Goal: Task Accomplishment & Management: Complete application form

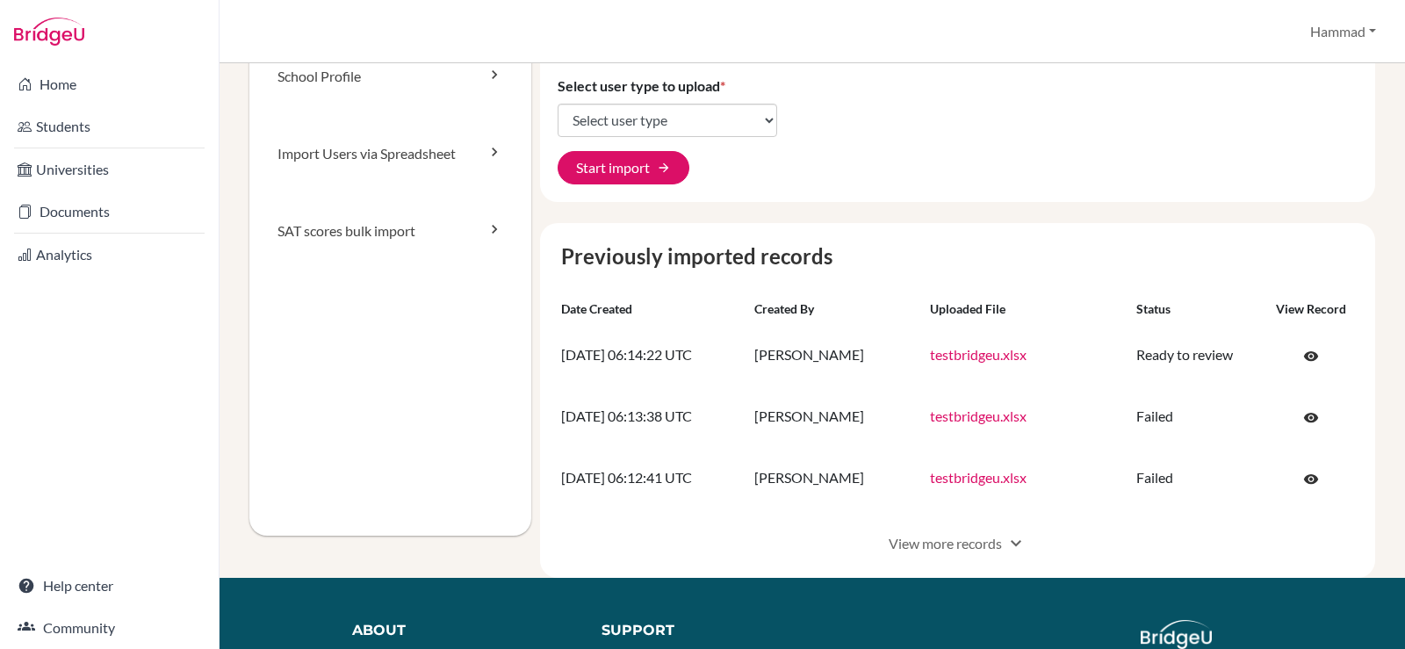
scroll to position [176, 0]
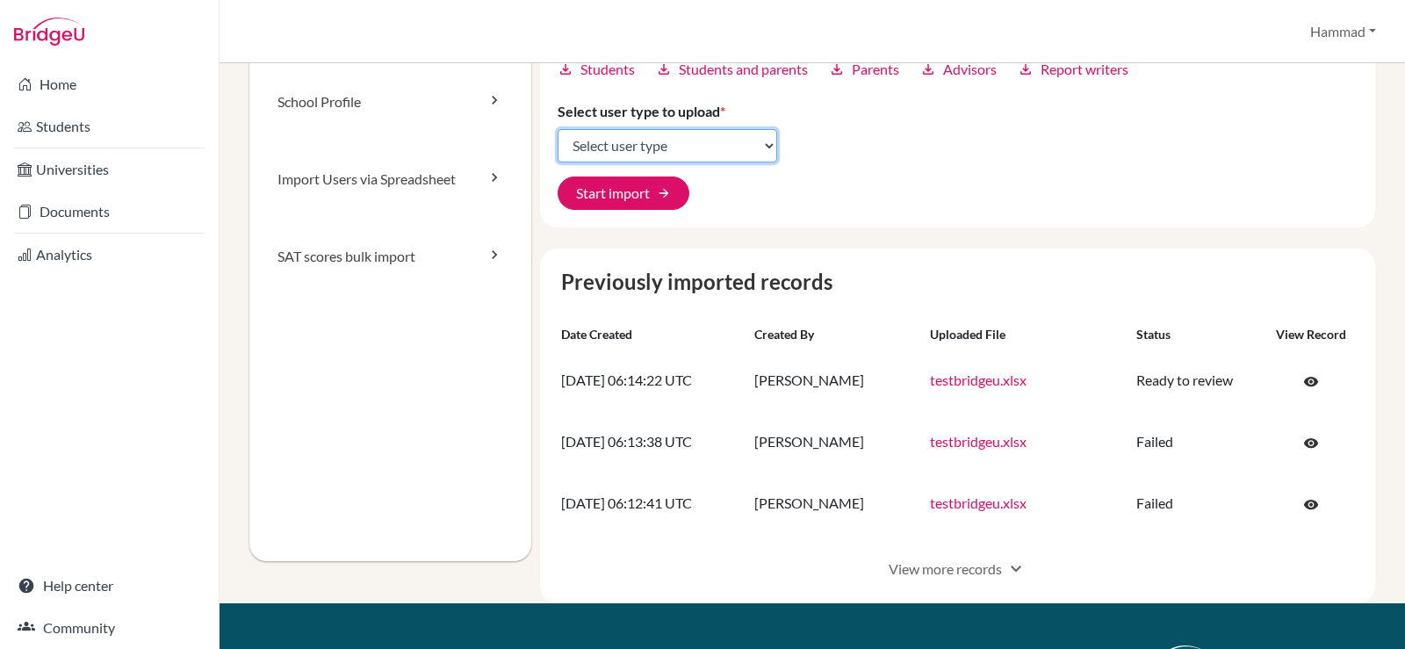
click at [742, 145] on select "Select user type Students Students and parents Parents Advisors Report writers" at bounding box center [667, 145] width 219 height 33
select select "students"
click at [558, 129] on select "Select user type Students Students and parents Parents Advisors Report writers" at bounding box center [667, 145] width 219 height 33
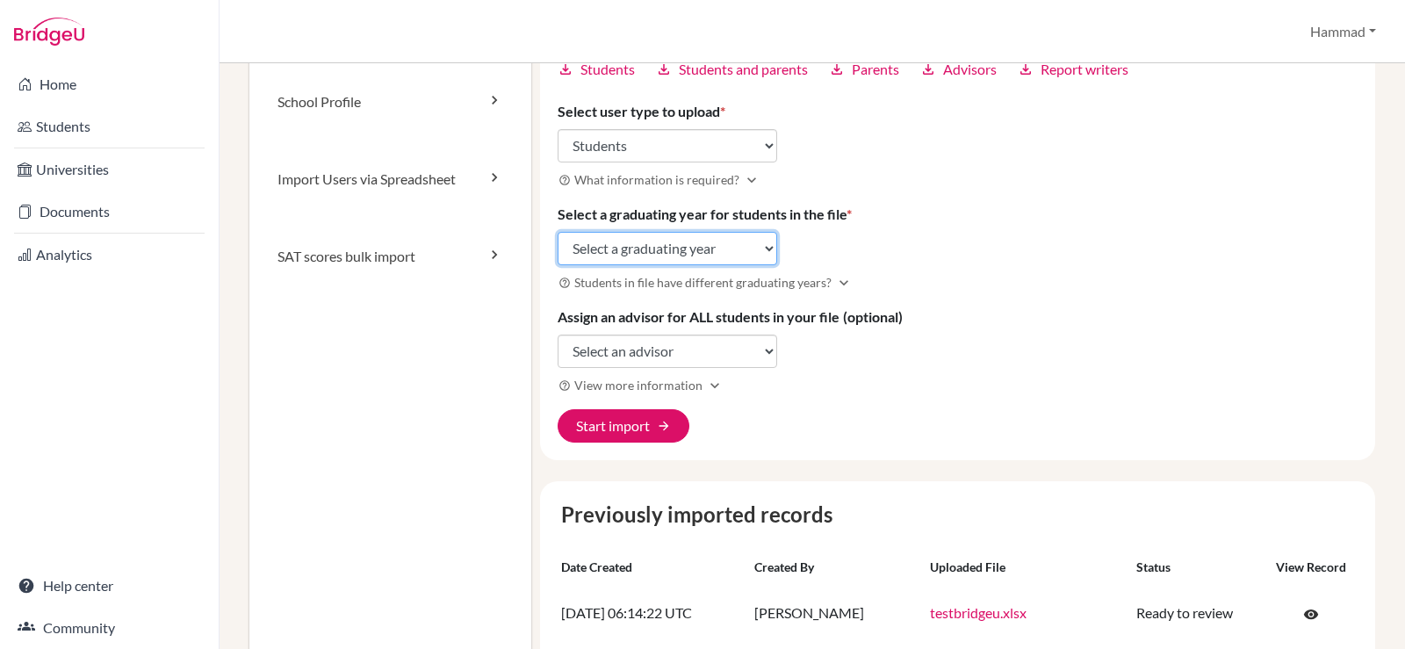
click at [713, 248] on select "Select a graduating year [DATE] 2025 2026 2027 2028 2029" at bounding box center [667, 248] width 219 height 33
select select "2029"
click at [558, 232] on select "Select a graduating year [DATE] 2025 2026 2027 2028 2029" at bounding box center [667, 248] width 219 height 33
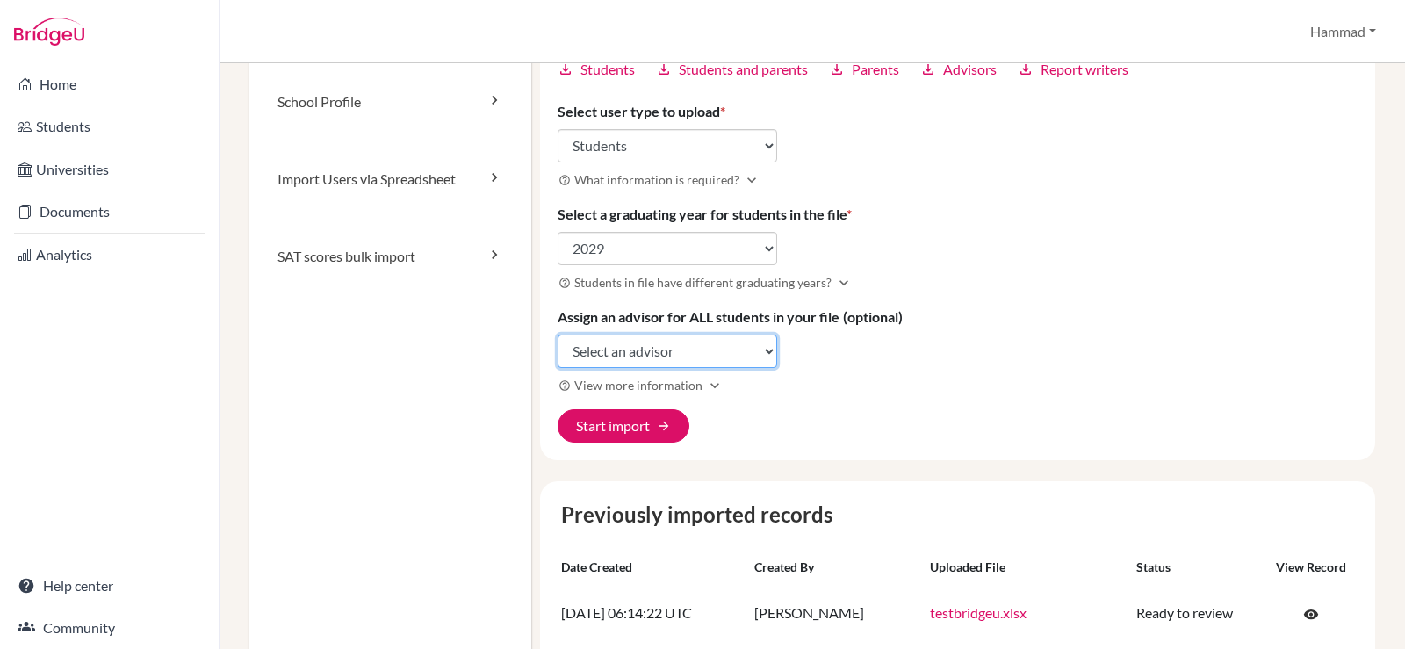
click at [703, 353] on select "Select an advisor [PERSON_NAME]" at bounding box center [667, 351] width 219 height 33
select select "416992"
click at [558, 335] on select "Select an advisor [PERSON_NAME]" at bounding box center [667, 351] width 219 height 33
click at [651, 381] on span "View more information" at bounding box center [638, 385] width 128 height 18
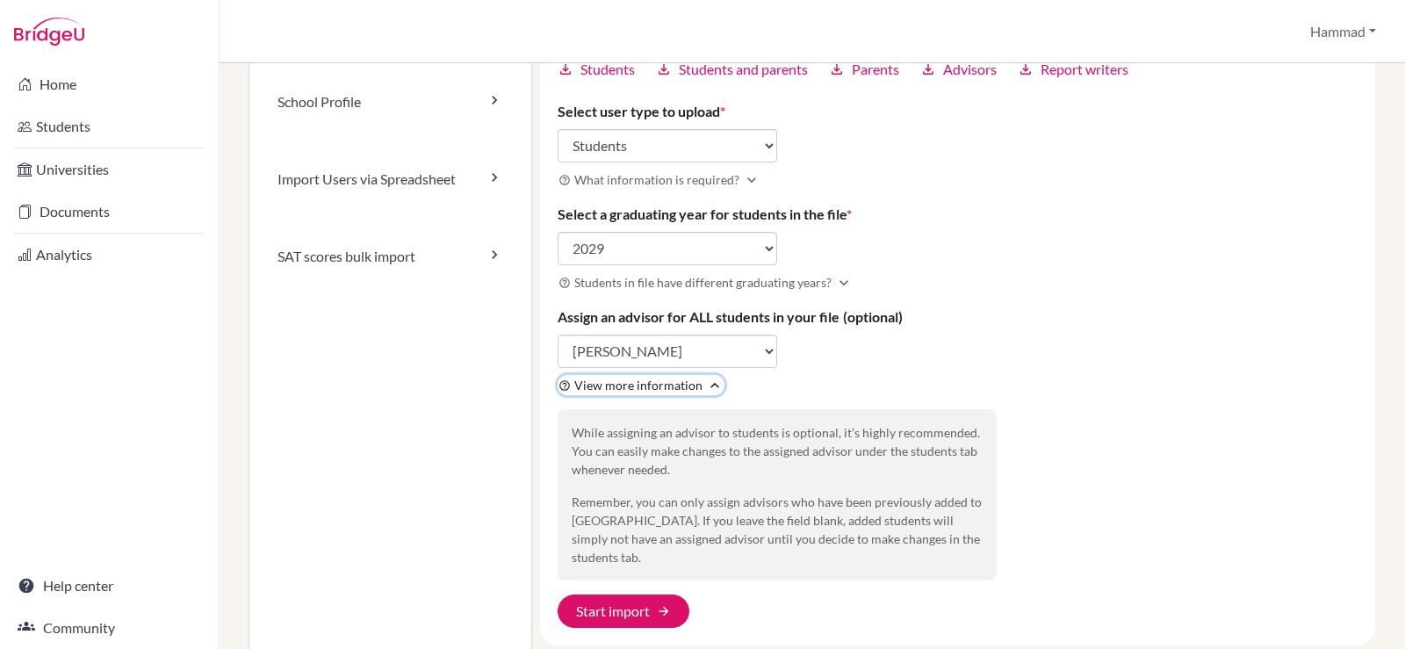
click at [651, 381] on span "View more information" at bounding box center [638, 385] width 128 height 18
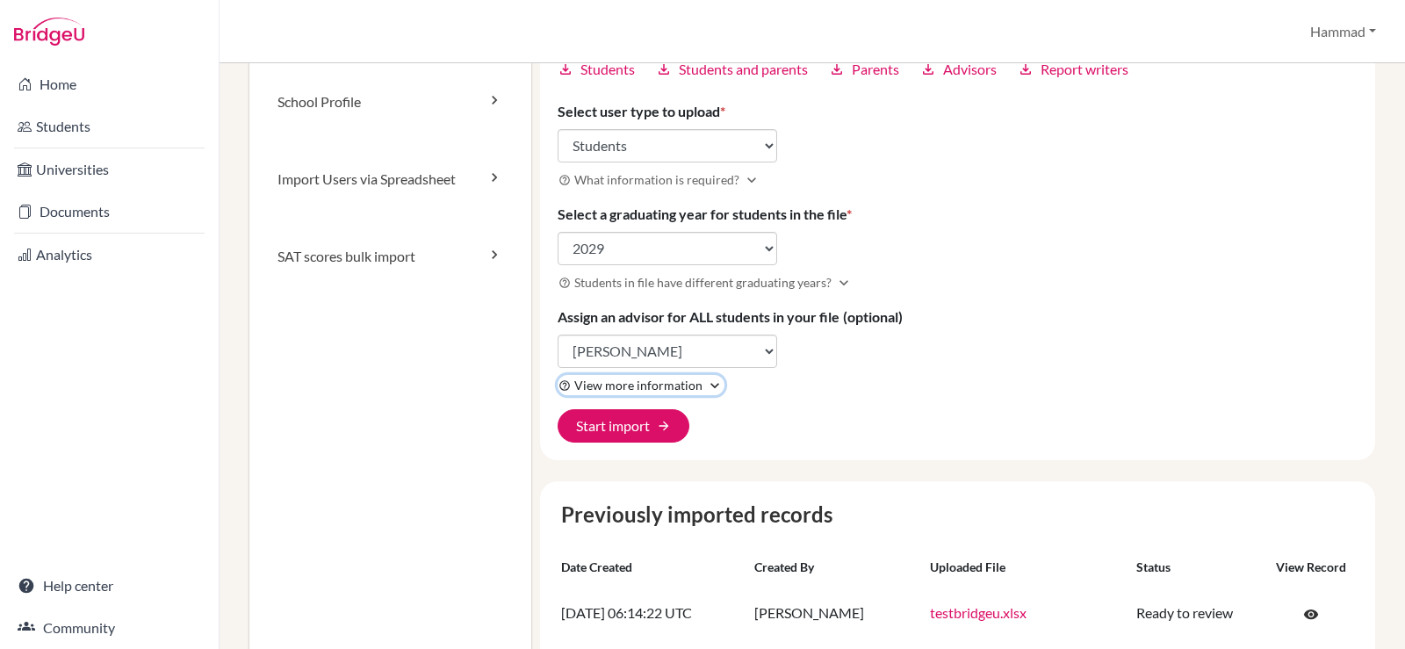
click at [651, 381] on span "View more information" at bounding box center [638, 385] width 128 height 18
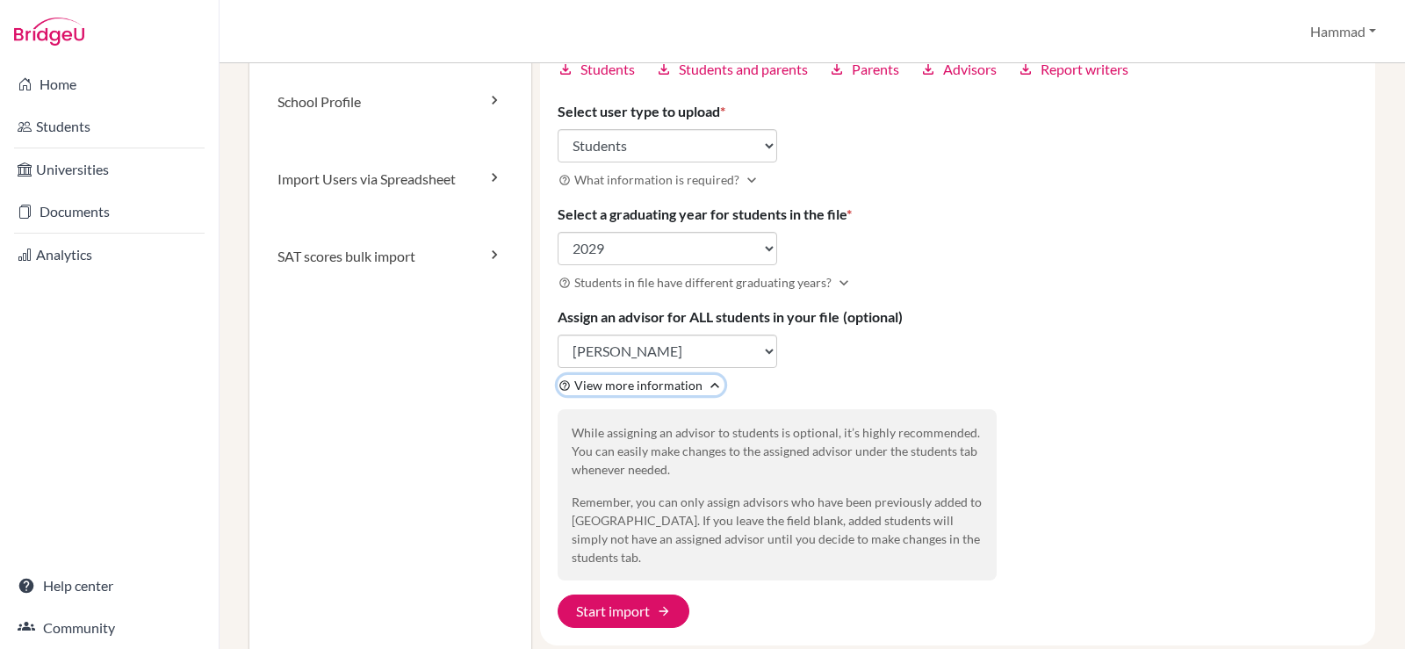
click at [651, 381] on span "View more information" at bounding box center [638, 385] width 128 height 18
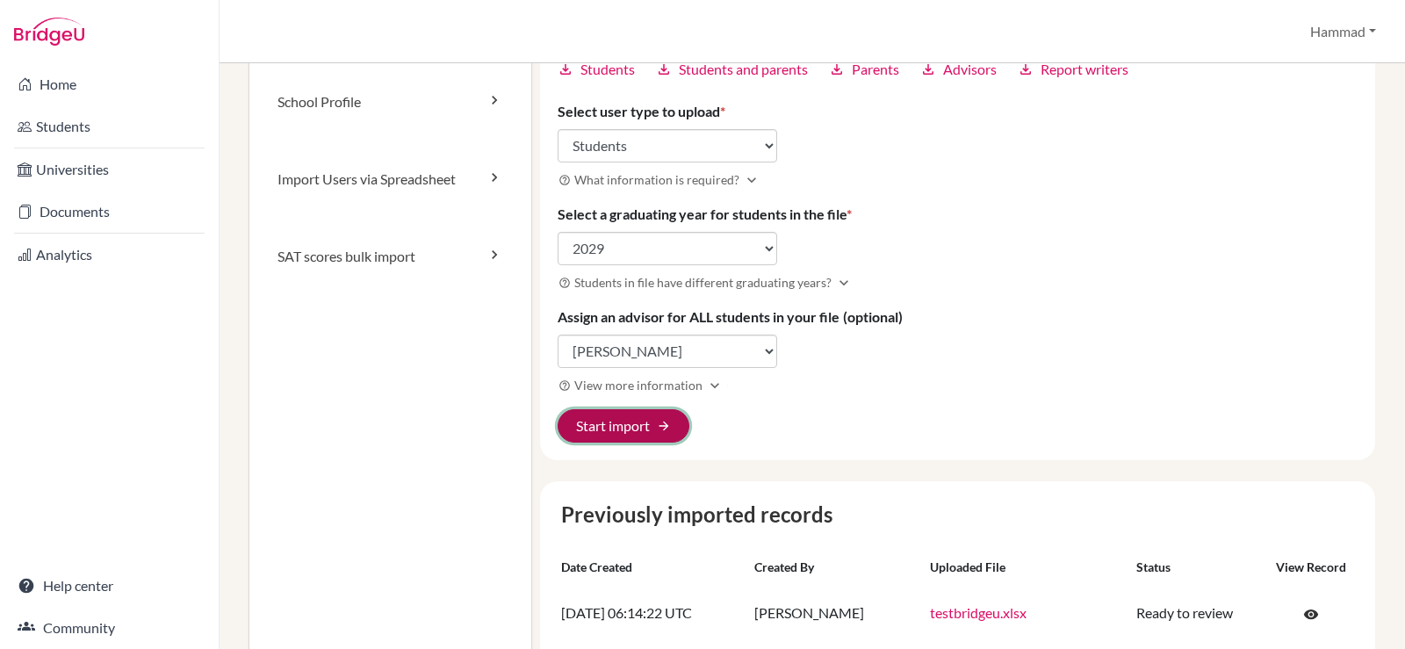
click at [626, 438] on button "Start import arrow_forward" at bounding box center [624, 425] width 132 height 33
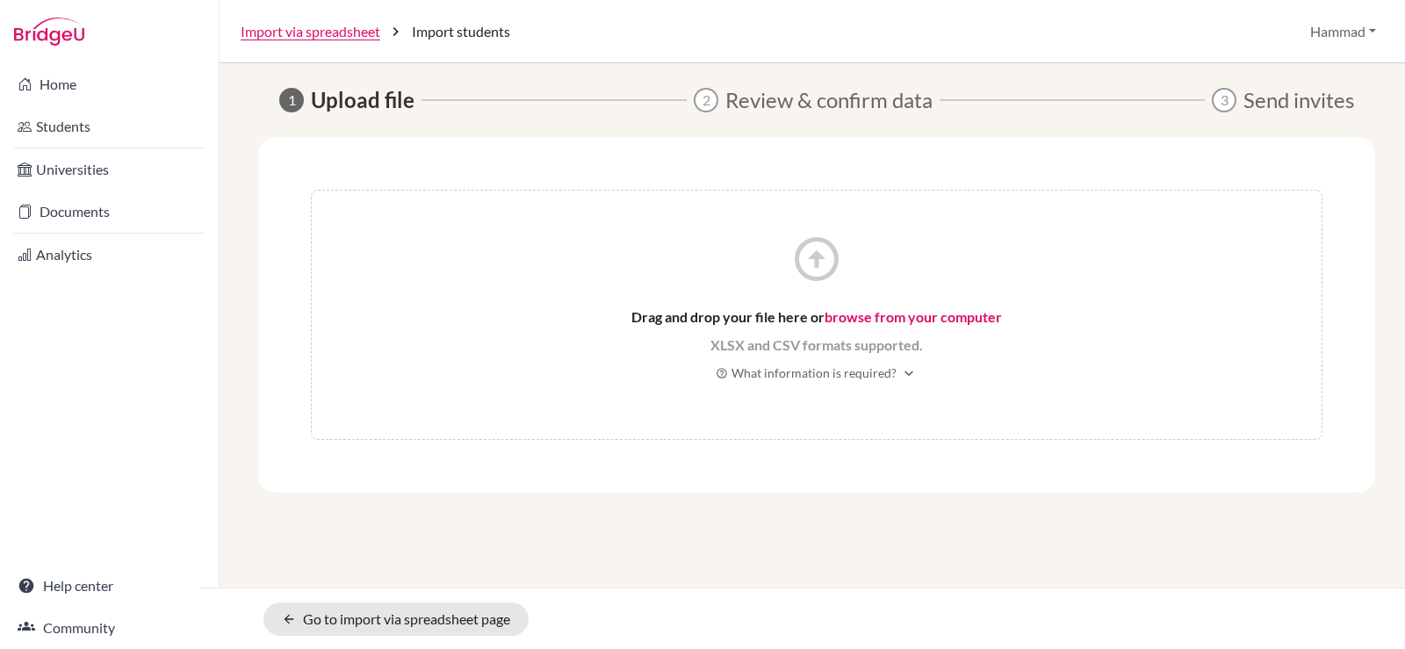
click at [879, 314] on link "browse from your computer" at bounding box center [912, 316] width 177 height 17
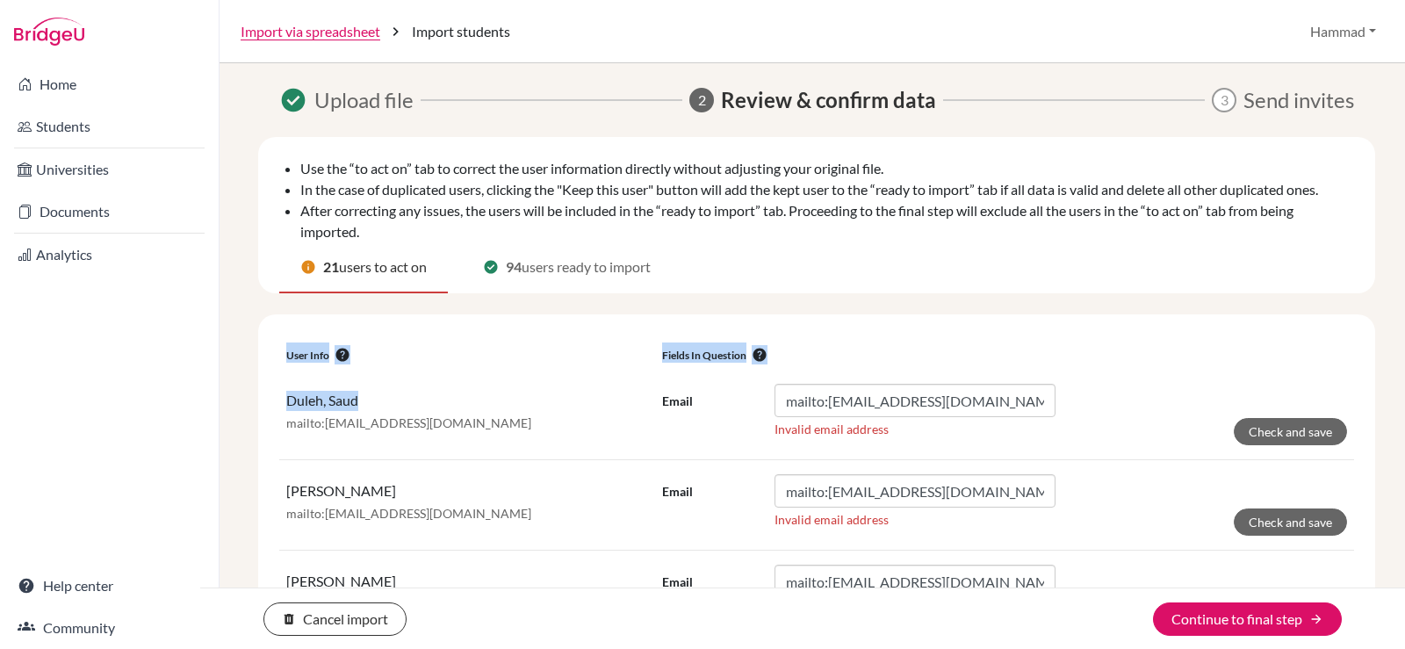
drag, startPoint x: 367, startPoint y: 399, endPoint x: 269, endPoint y: 392, distance: 98.6
drag, startPoint x: 286, startPoint y: 405, endPoint x: 363, endPoint y: 409, distance: 77.4
click at [363, 409] on p "Duleh, Saud" at bounding box center [467, 401] width 362 height 20
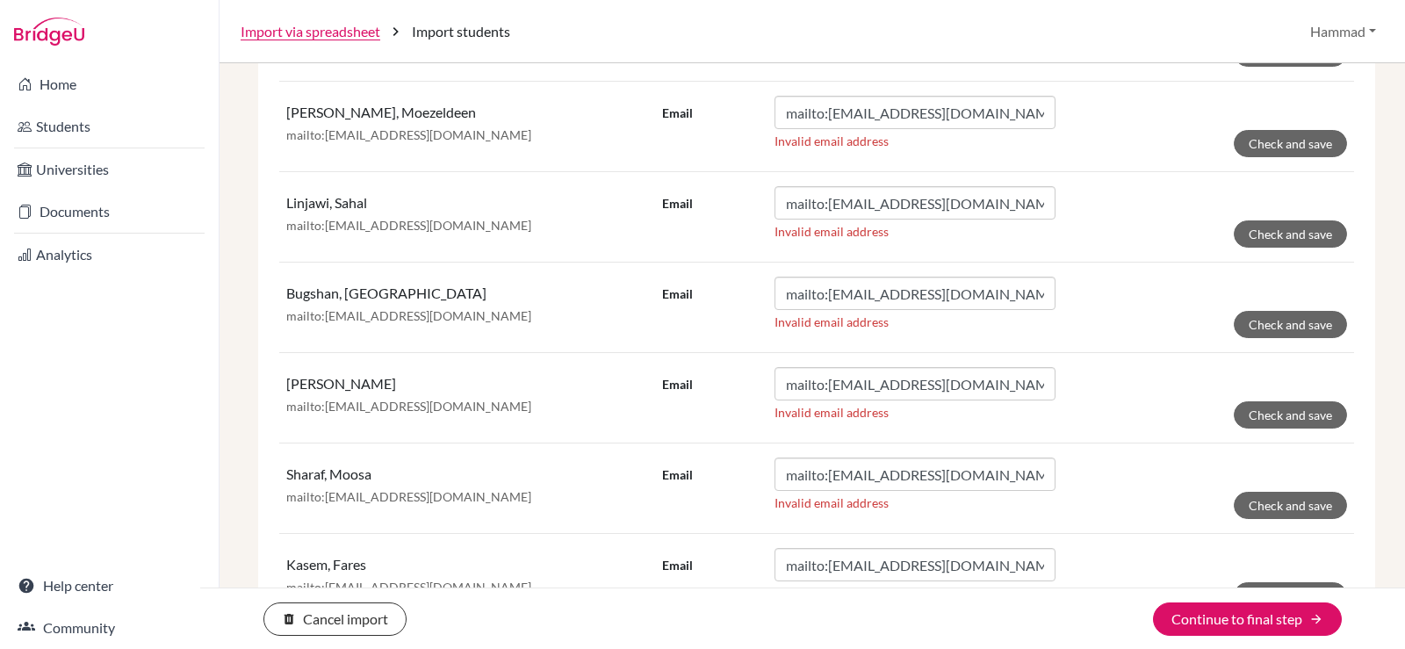
scroll to position [1703, 0]
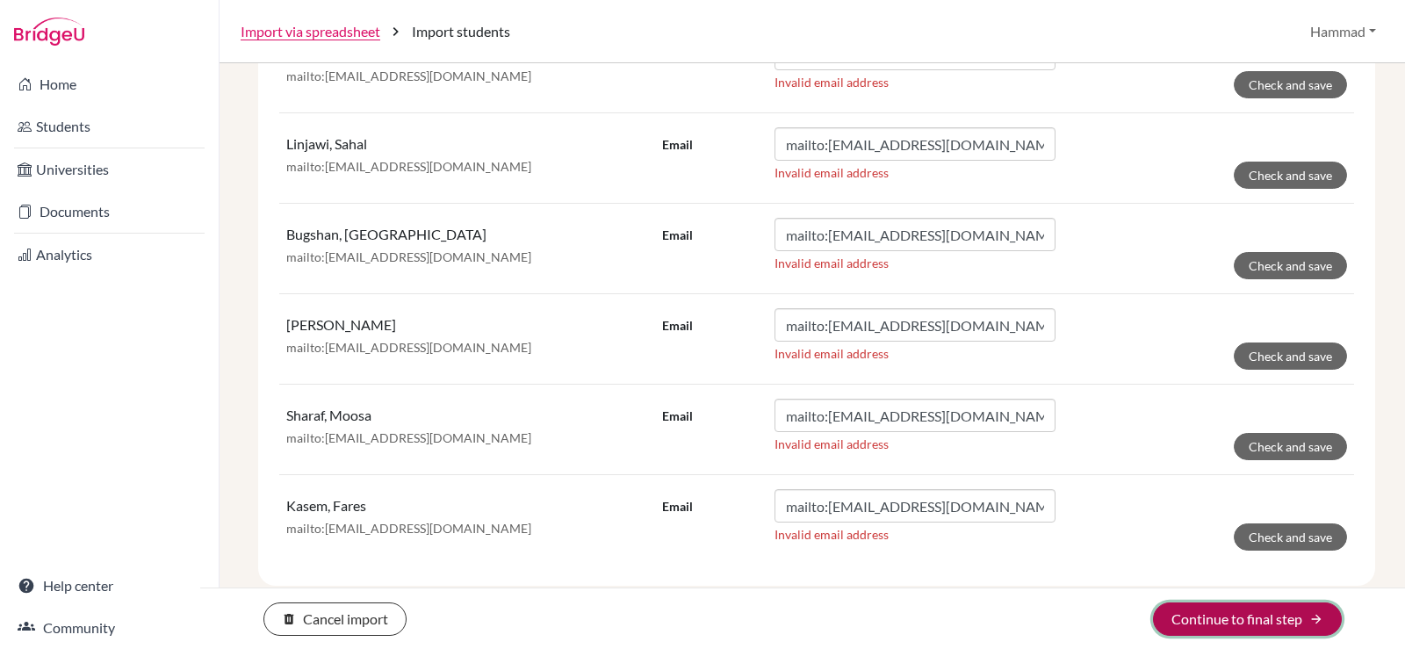
click at [1228, 615] on button "Continue to final step arrow_forward" at bounding box center [1247, 618] width 189 height 33
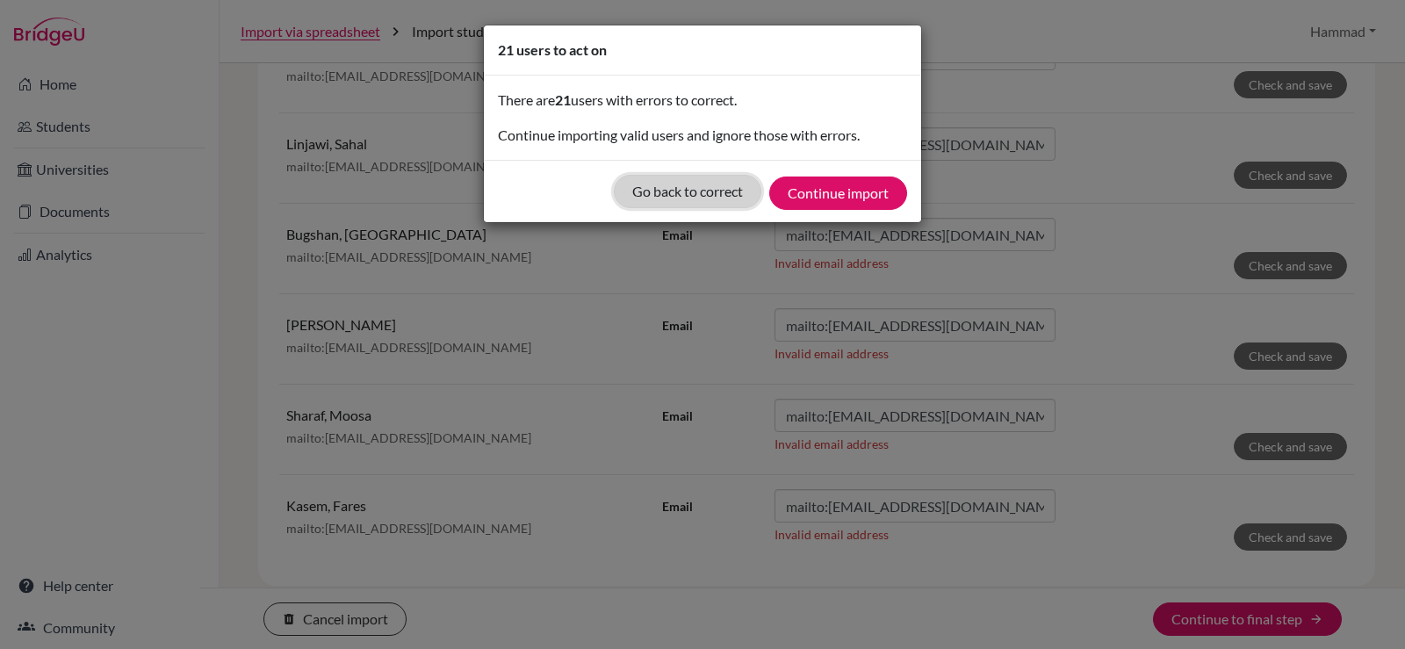
click at [738, 195] on button "Go back to correct" at bounding box center [687, 191] width 147 height 33
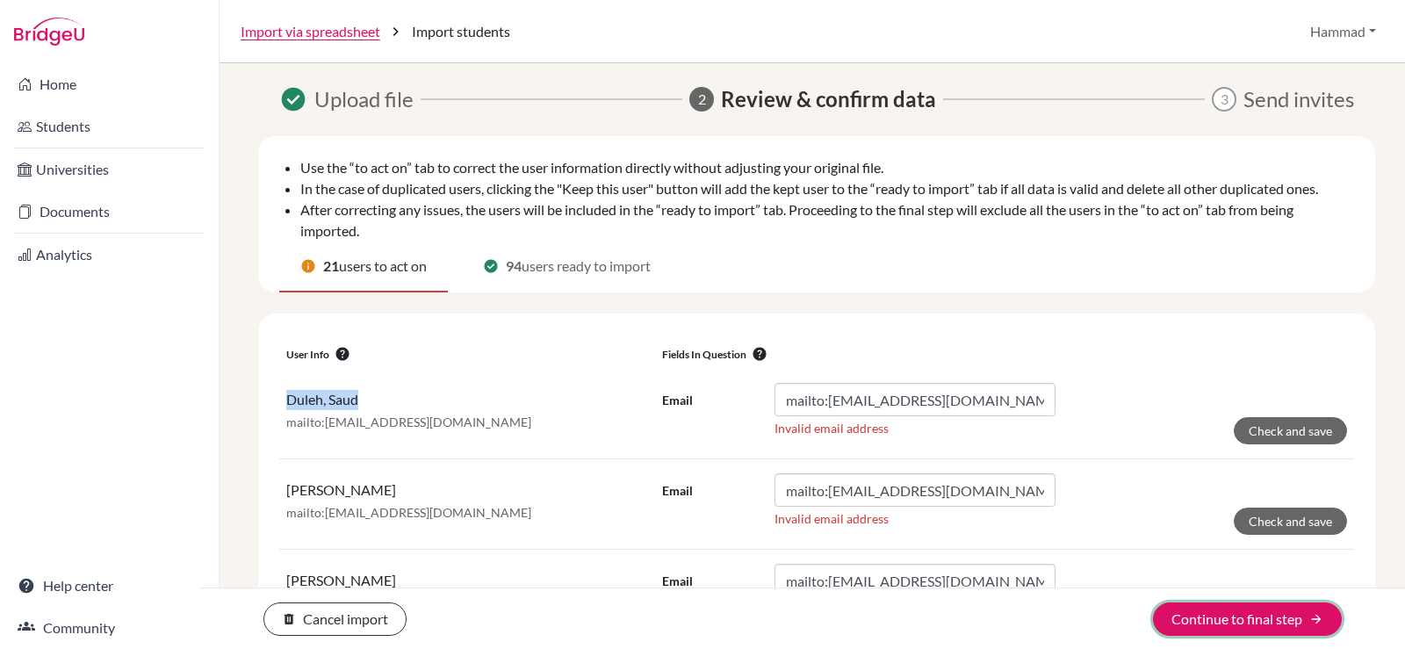
scroll to position [0, 0]
click at [911, 344] on th "Fields in question help" at bounding box center [1004, 352] width 699 height 34
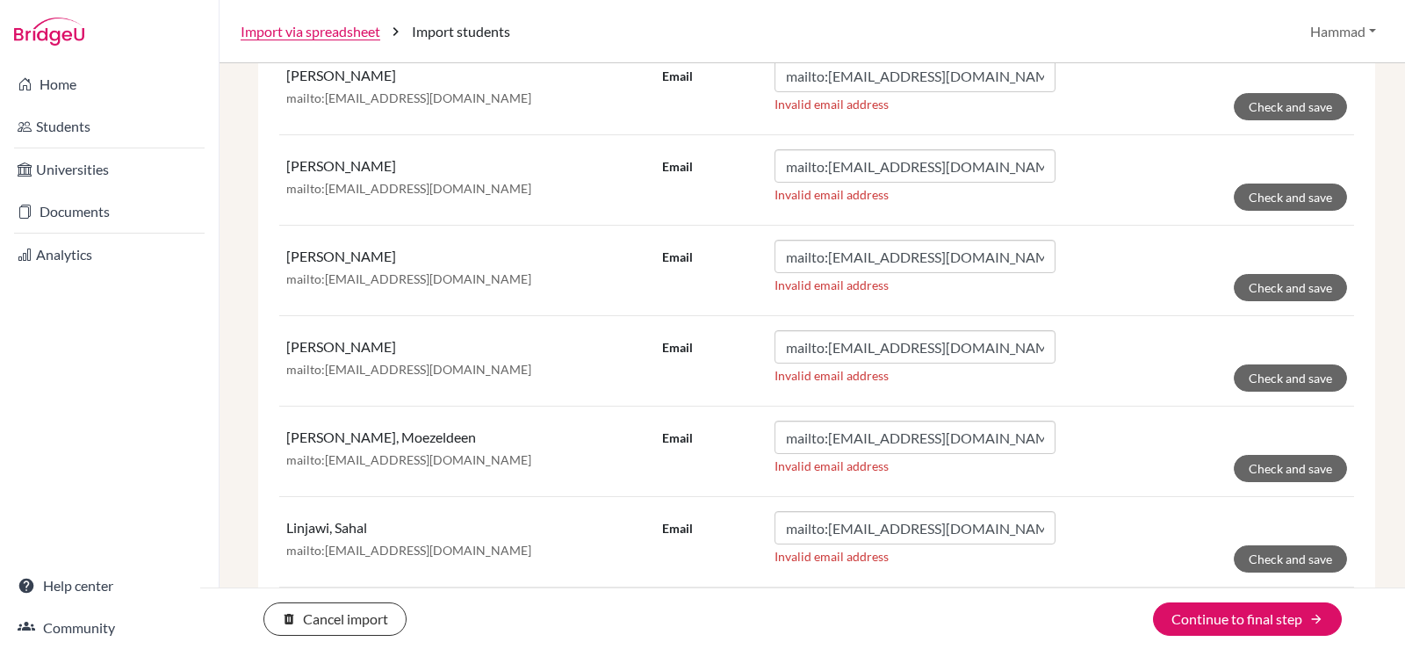
scroll to position [1493, 0]
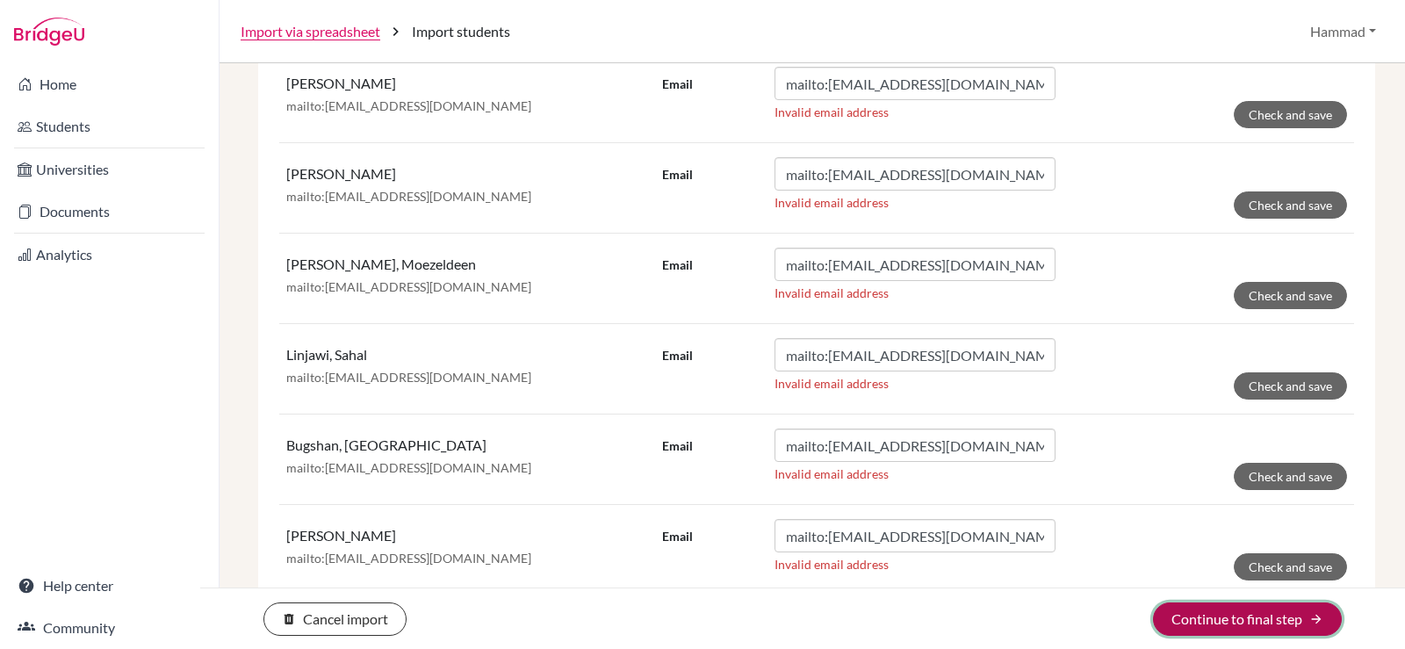
click at [1308, 621] on button "Continue to final step arrow_forward" at bounding box center [1247, 618] width 189 height 33
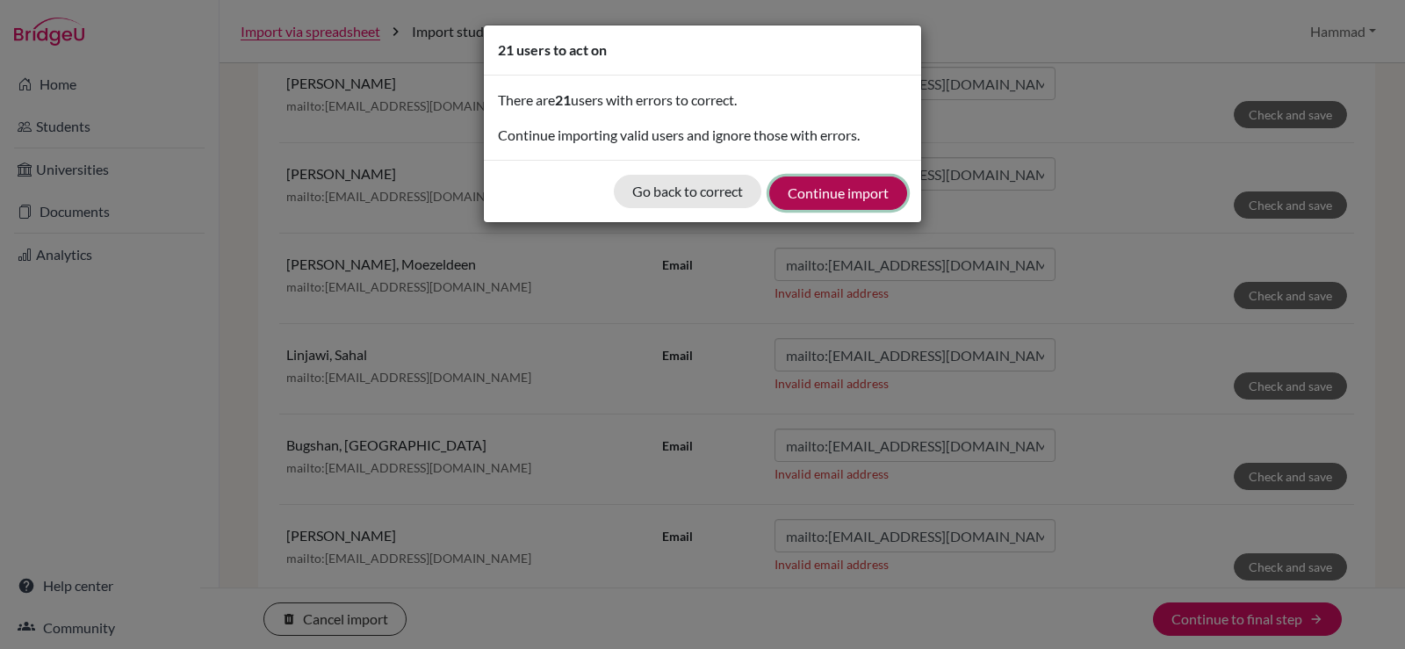
click at [851, 204] on button "Continue import" at bounding box center [838, 192] width 138 height 33
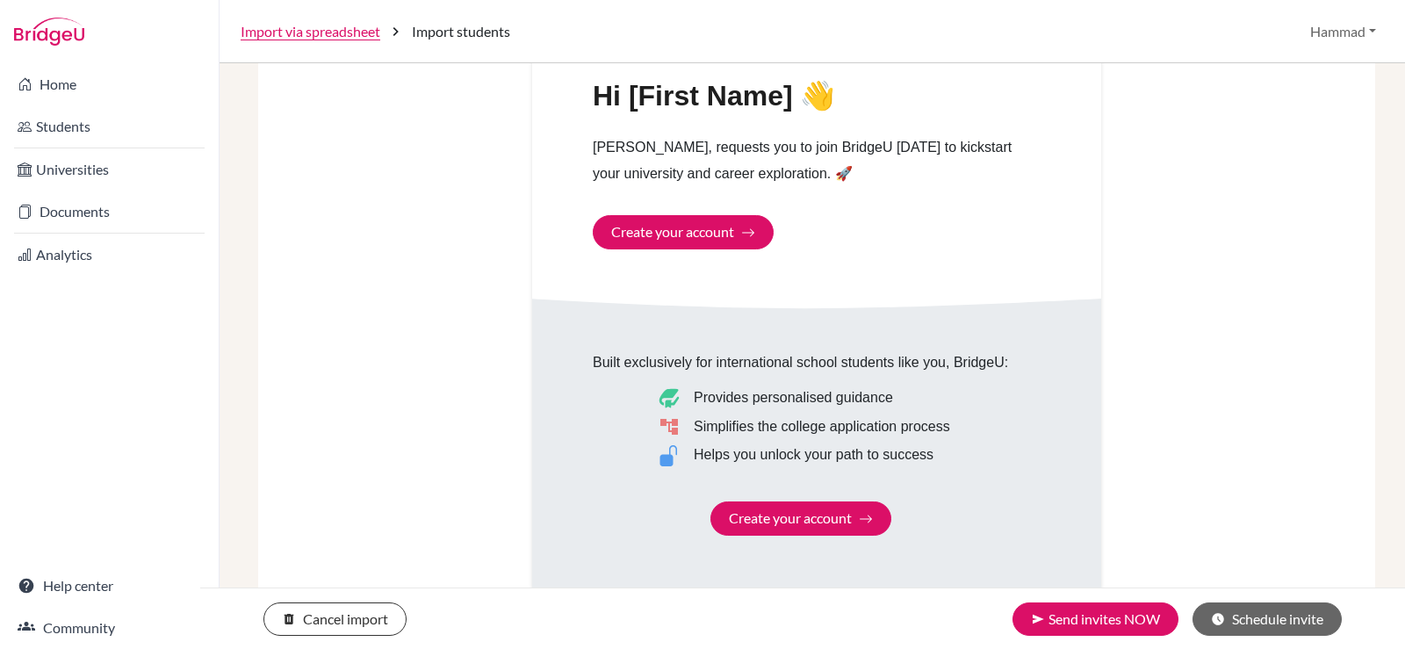
scroll to position [1083, 0]
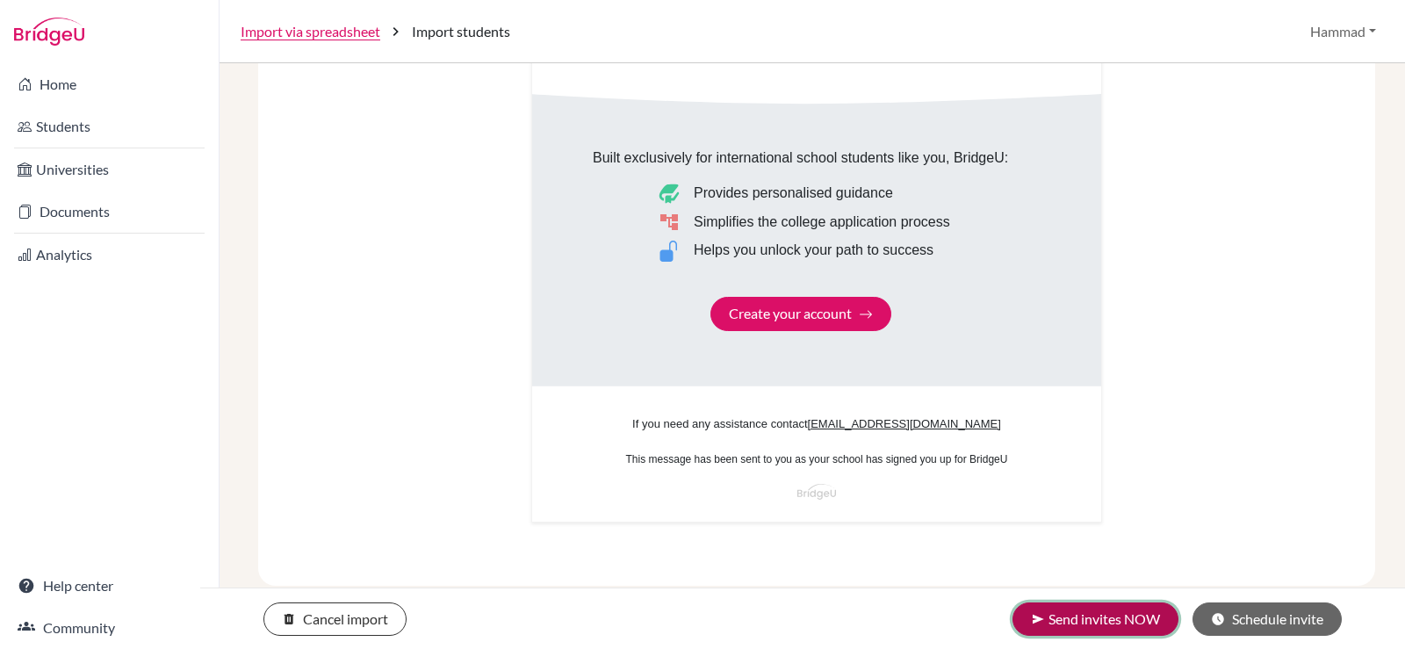
click at [1137, 619] on button "send Send invites NOW" at bounding box center [1095, 618] width 166 height 33
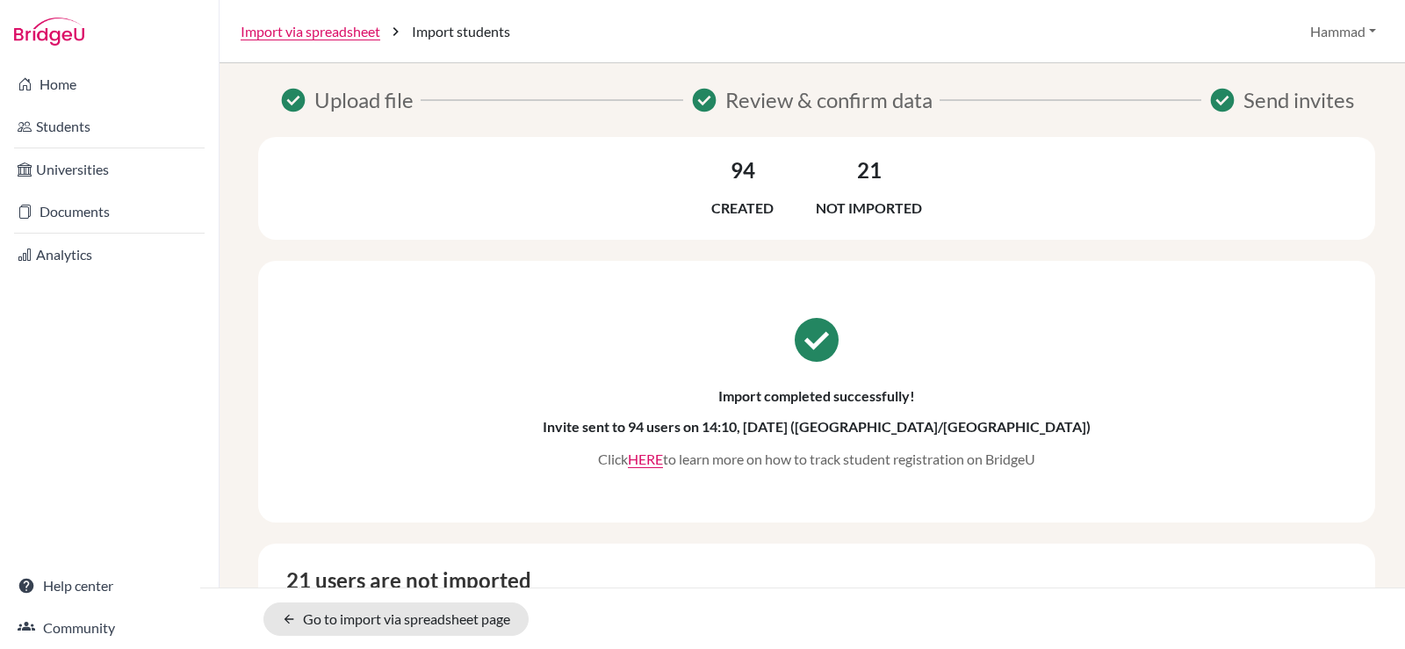
scroll to position [439, 0]
